Goal: Information Seeking & Learning: Learn about a topic

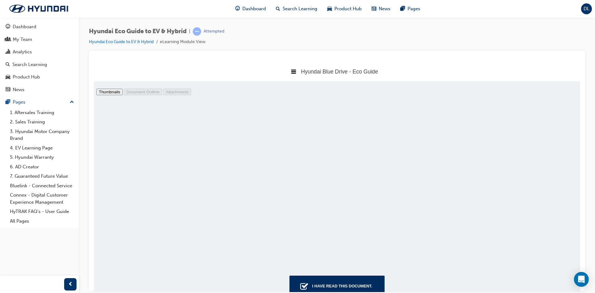
scroll to position [7391, 0]
type input "48"
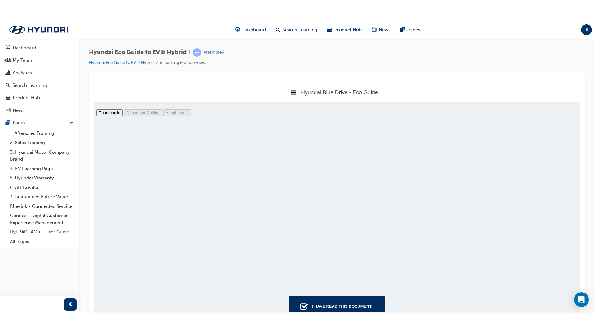
scroll to position [8258, 0]
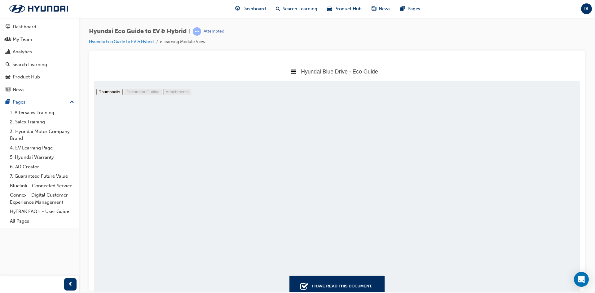
select select "page-fit"
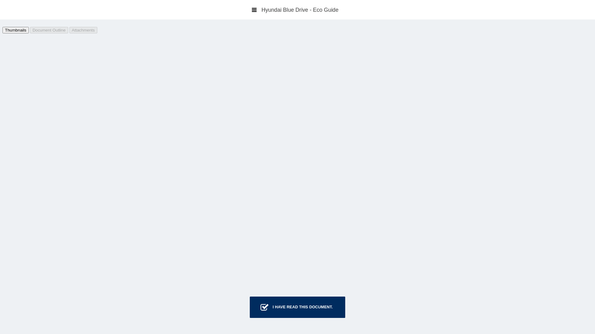
scroll to position [43639, 0]
type input "73"
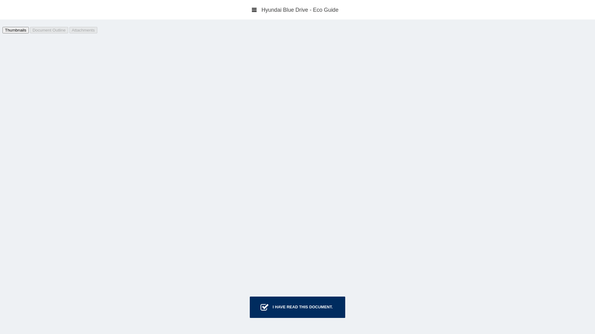
select select "auto"
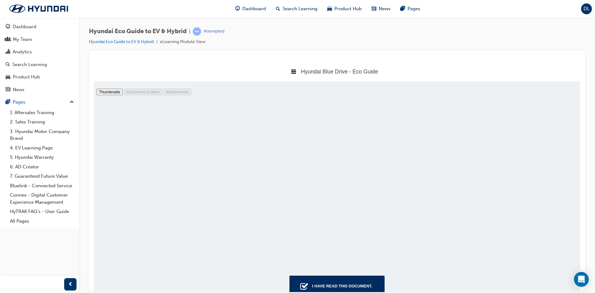
scroll to position [12669, 0]
click at [325, 284] on div "I have read this document." at bounding box center [341, 285] width 65 height 11
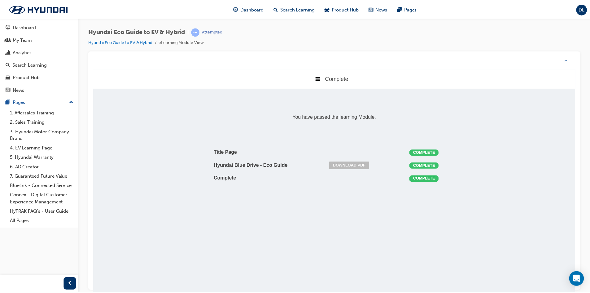
scroll to position [126, 496]
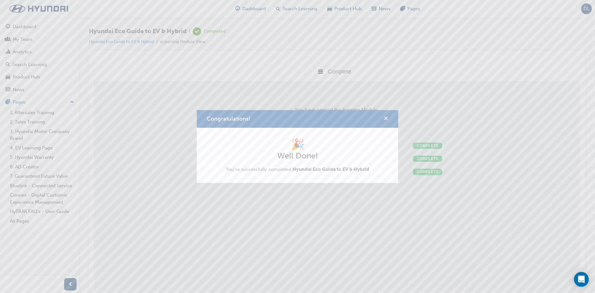
click at [386, 116] on span "cross-icon" at bounding box center [385, 119] width 5 height 6
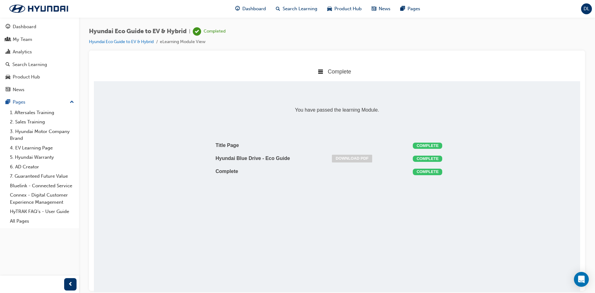
click at [345, 158] on link "Download PDF" at bounding box center [352, 158] width 40 height 8
click at [246, 9] on span "Dashboard" at bounding box center [254, 8] width 24 height 7
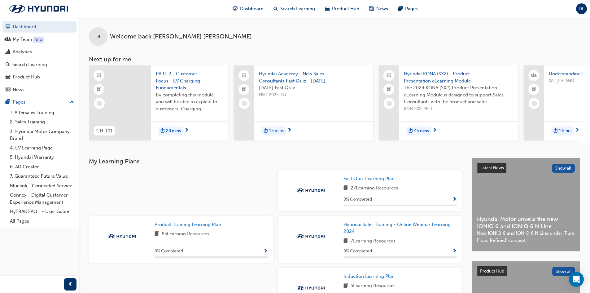
click at [177, 85] on span "PART 2 - Customer Focus - EV Charging Fundamentals" at bounding box center [190, 80] width 68 height 21
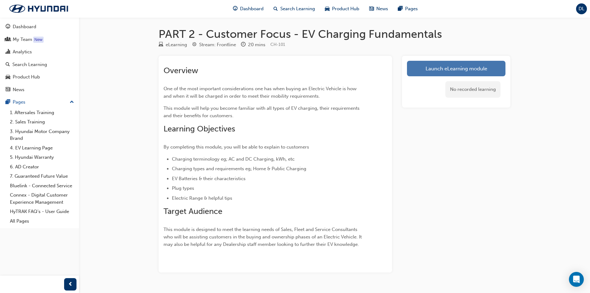
click at [462, 69] on link "Launch eLearning module" at bounding box center [456, 68] width 98 height 15
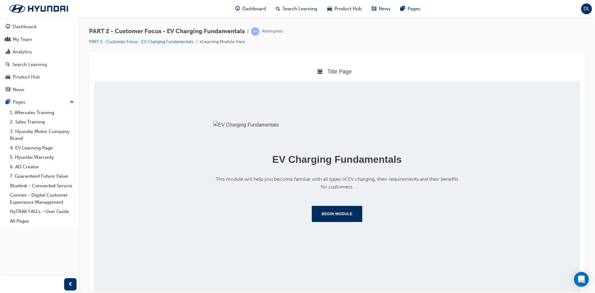
click at [507, 199] on div "EV Charging Fundamentals This module will help you become familiar with all typ…" at bounding box center [337, 161] width 486 height 160
click at [363, 129] on img at bounding box center [337, 124] width 248 height 8
click at [332, 221] on button "Begin Module" at bounding box center [337, 213] width 51 height 16
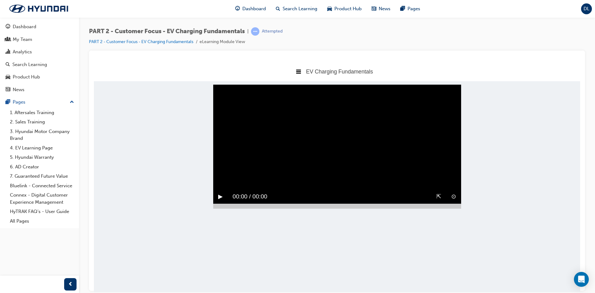
scroll to position [0, 0]
click at [219, 201] on button "▶︎" at bounding box center [220, 196] width 5 height 10
click at [219, 201] on button "‖" at bounding box center [219, 196] width 3 height 10
click at [219, 201] on button "▶︎" at bounding box center [220, 196] width 5 height 10
click at [227, 186] on video "Sorry, your browser does not support embedded videos. Download Instead" at bounding box center [337, 146] width 248 height 124
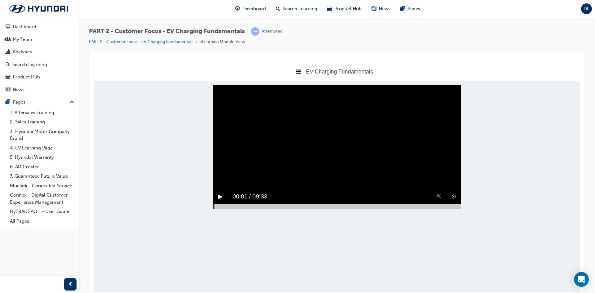
click at [218, 201] on button "▶︎" at bounding box center [220, 196] width 5 height 10
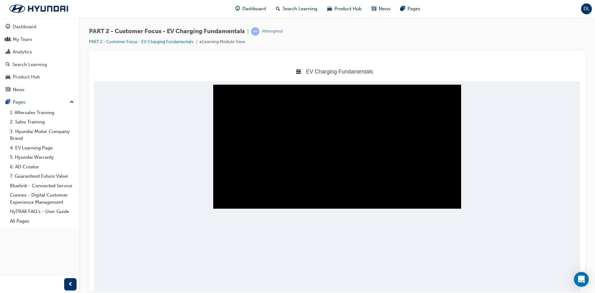
click at [285, 208] on div at bounding box center [337, 205] width 248 height 5
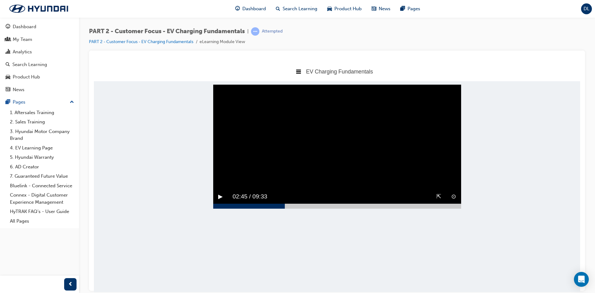
click at [221, 201] on button "▶︎" at bounding box center [220, 196] width 5 height 10
click at [362, 208] on div at bounding box center [337, 205] width 248 height 5
click at [219, 201] on button "▶︎" at bounding box center [220, 196] width 5 height 10
click at [429, 208] on div at bounding box center [337, 205] width 248 height 5
click at [220, 201] on button "▶︎" at bounding box center [220, 196] width 5 height 10
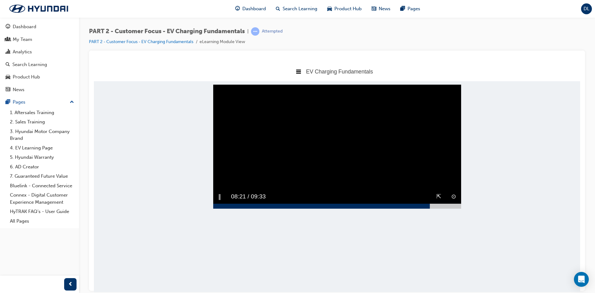
click at [455, 208] on div at bounding box center [337, 205] width 248 height 5
click at [218, 201] on button "▶︎" at bounding box center [220, 196] width 5 height 10
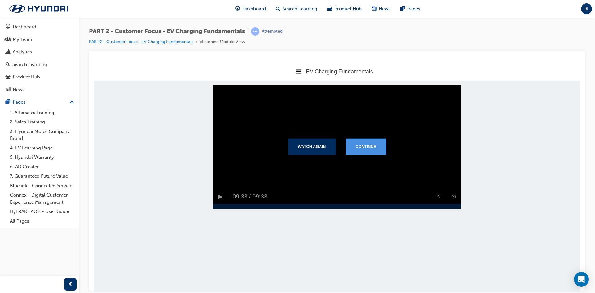
click at [367, 154] on button "Continue" at bounding box center [365, 146] width 41 height 16
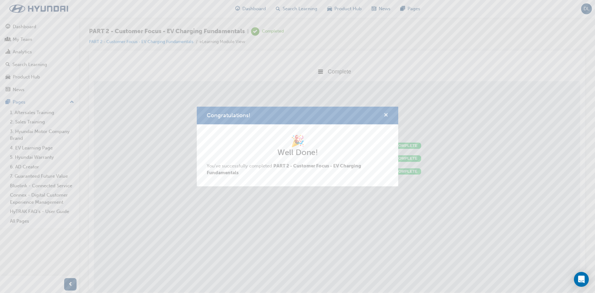
click at [385, 114] on span "cross-icon" at bounding box center [385, 116] width 5 height 6
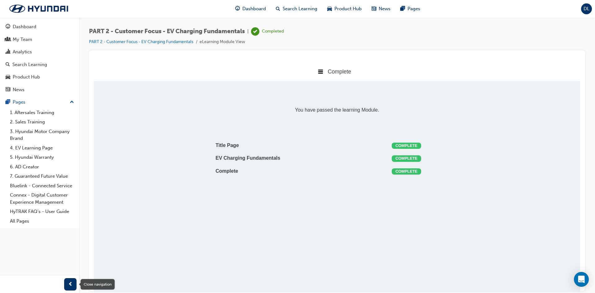
click at [66, 282] on div "button" at bounding box center [70, 284] width 12 height 12
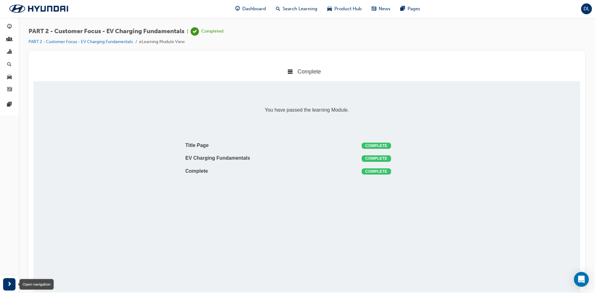
click at [10, 282] on span "next-icon" at bounding box center [9, 284] width 5 height 8
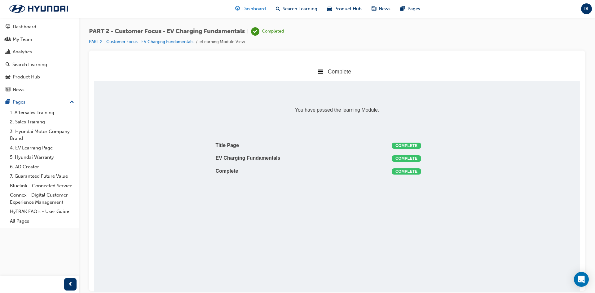
click at [252, 8] on span "Dashboard" at bounding box center [254, 8] width 24 height 7
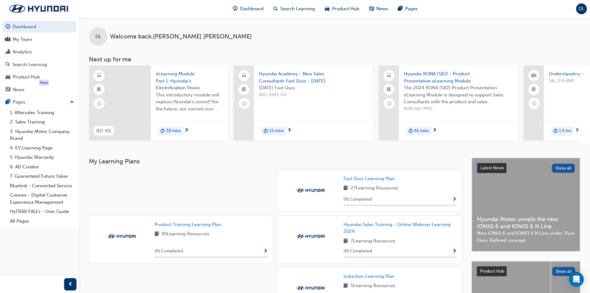
click at [178, 81] on span "eLearning Module Part 1: Hyundai's Electrification Vision" at bounding box center [190, 80] width 68 height 21
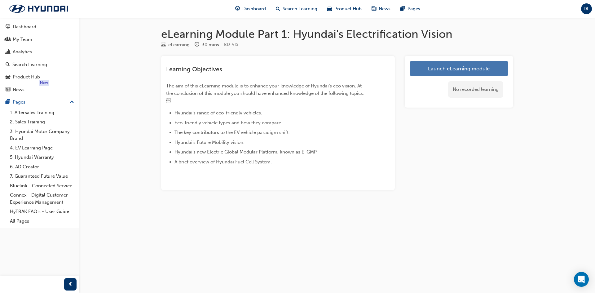
click at [458, 69] on link "Launch eLearning module" at bounding box center [458, 68] width 98 height 15
